Goal: Check status: Check status

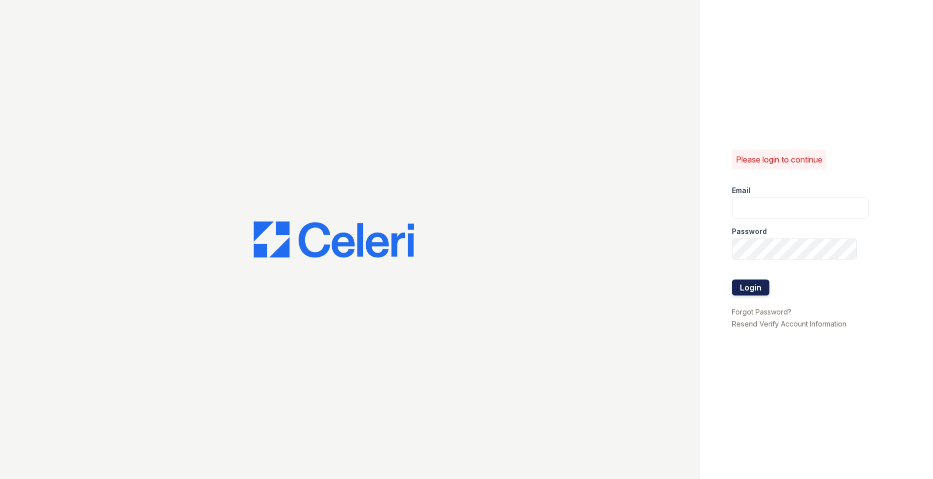
type input "[EMAIL_ADDRESS][DOMAIN_NAME]"
click at [737, 288] on button "Login" at bounding box center [751, 288] width 38 height 16
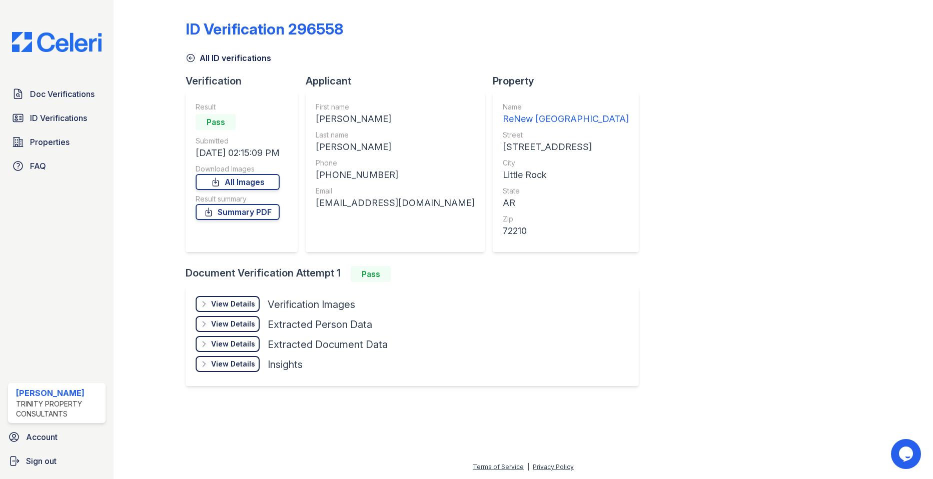
click at [103, 48] on img at bounding box center [57, 42] width 106 height 20
